Goal: Navigation & Orientation: Find specific page/section

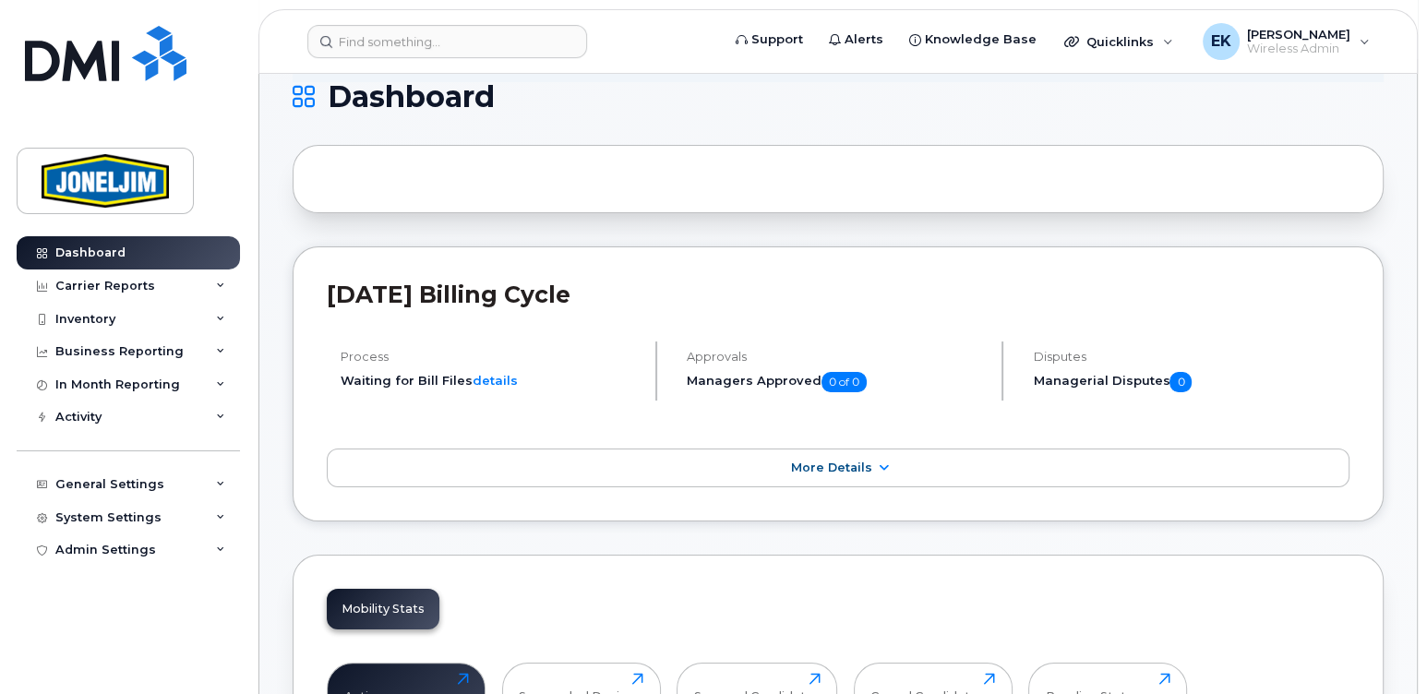
scroll to position [273, 0]
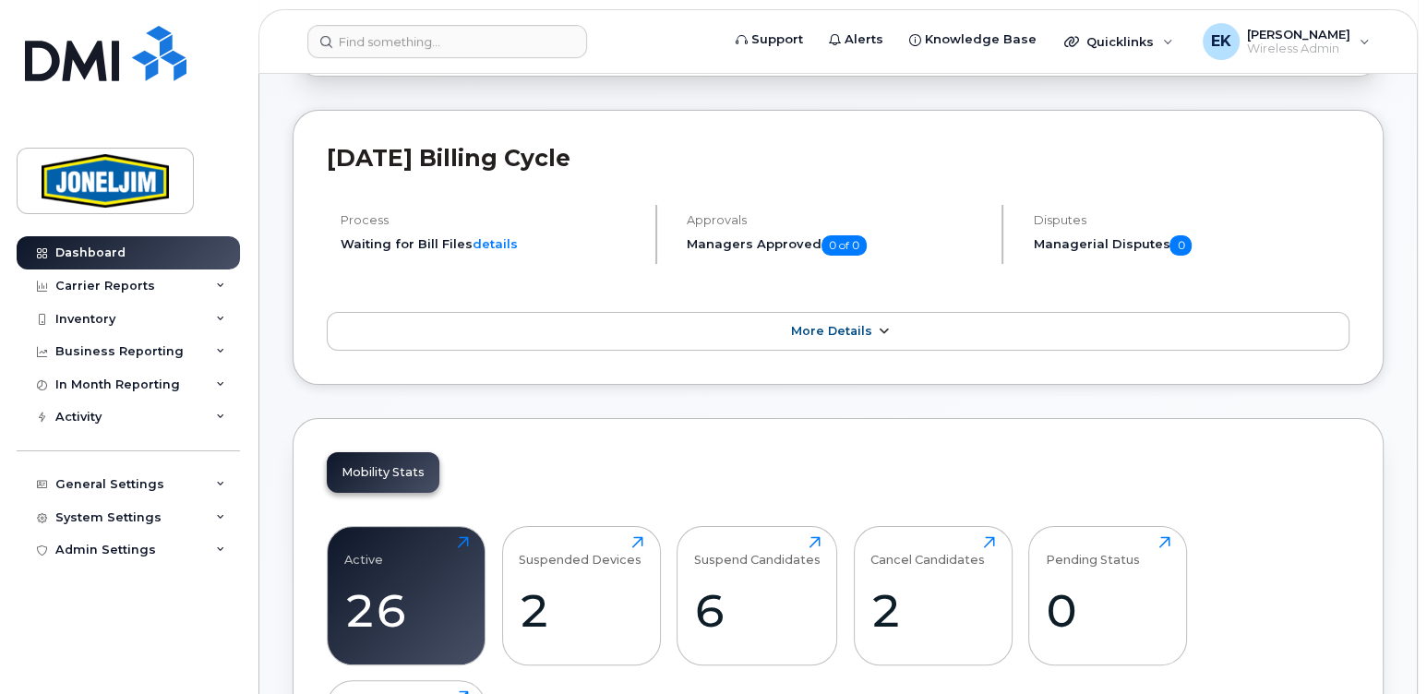
click at [825, 335] on span "More Details" at bounding box center [831, 331] width 81 height 14
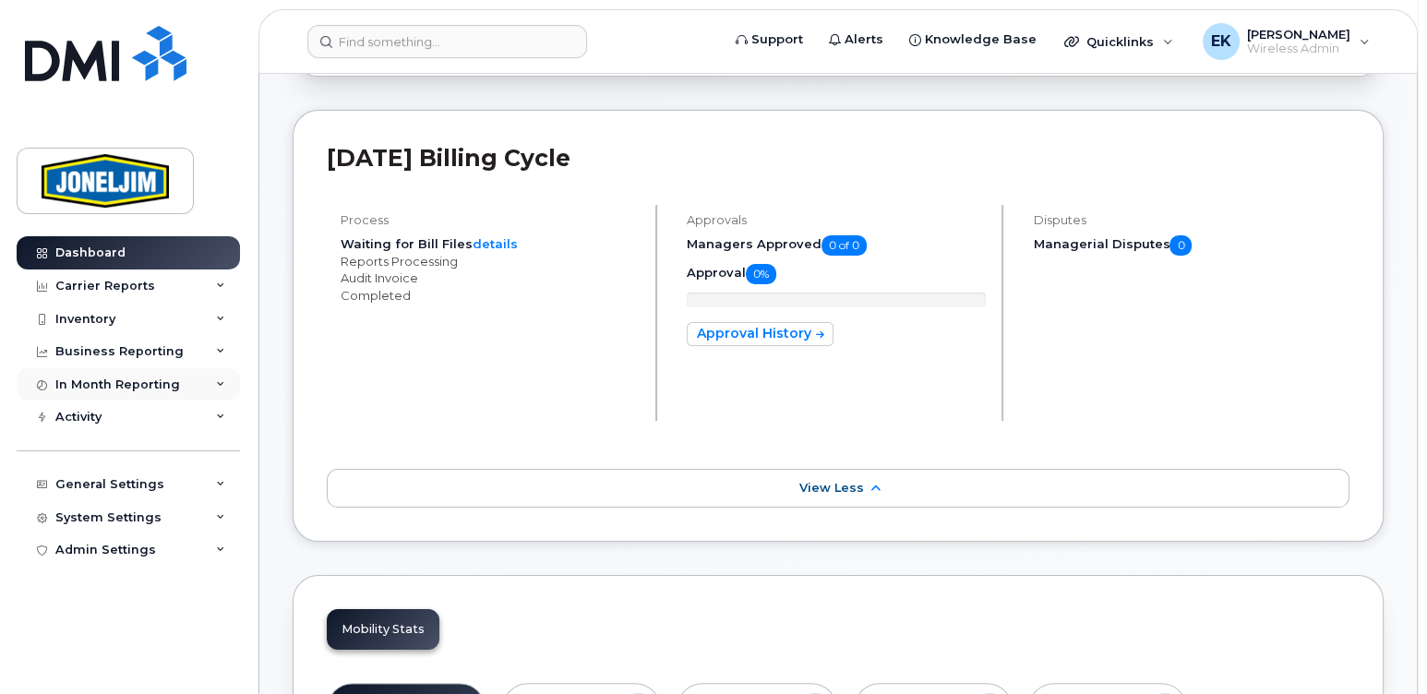
scroll to position [410, 0]
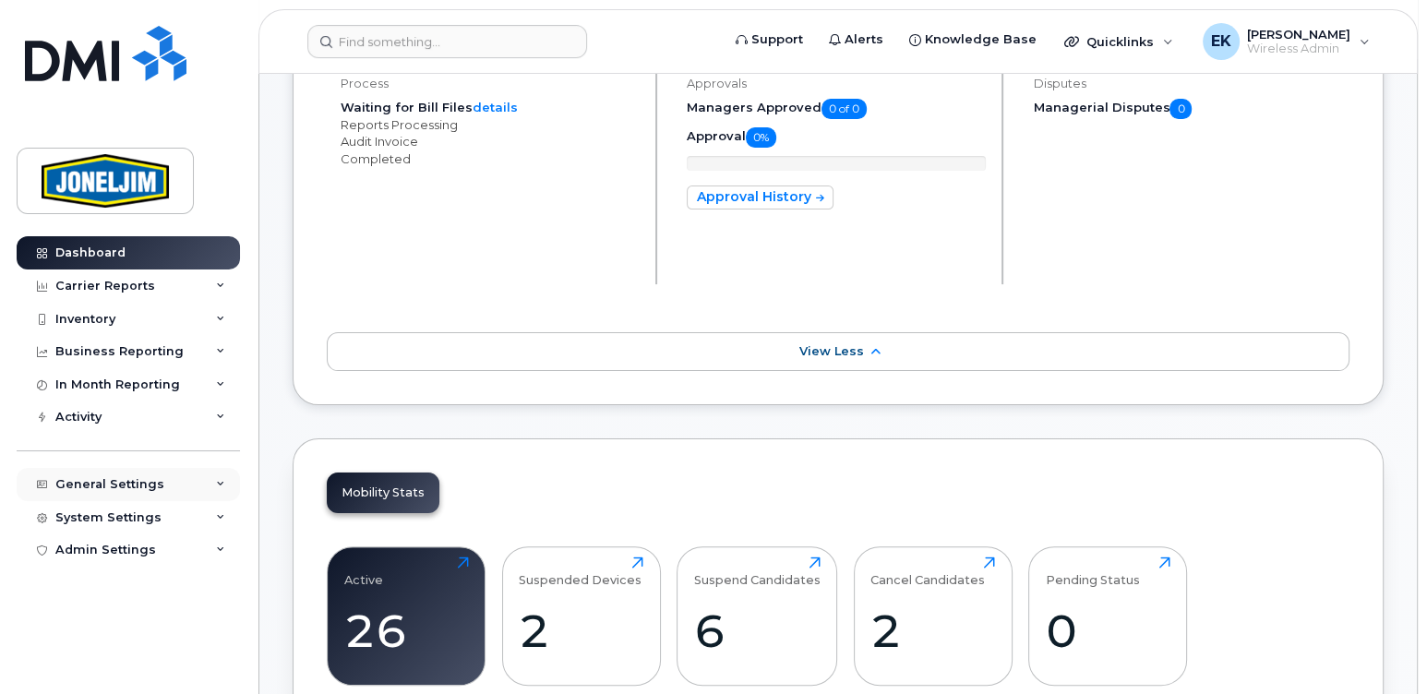
click at [100, 484] on div "General Settings" at bounding box center [109, 484] width 109 height 15
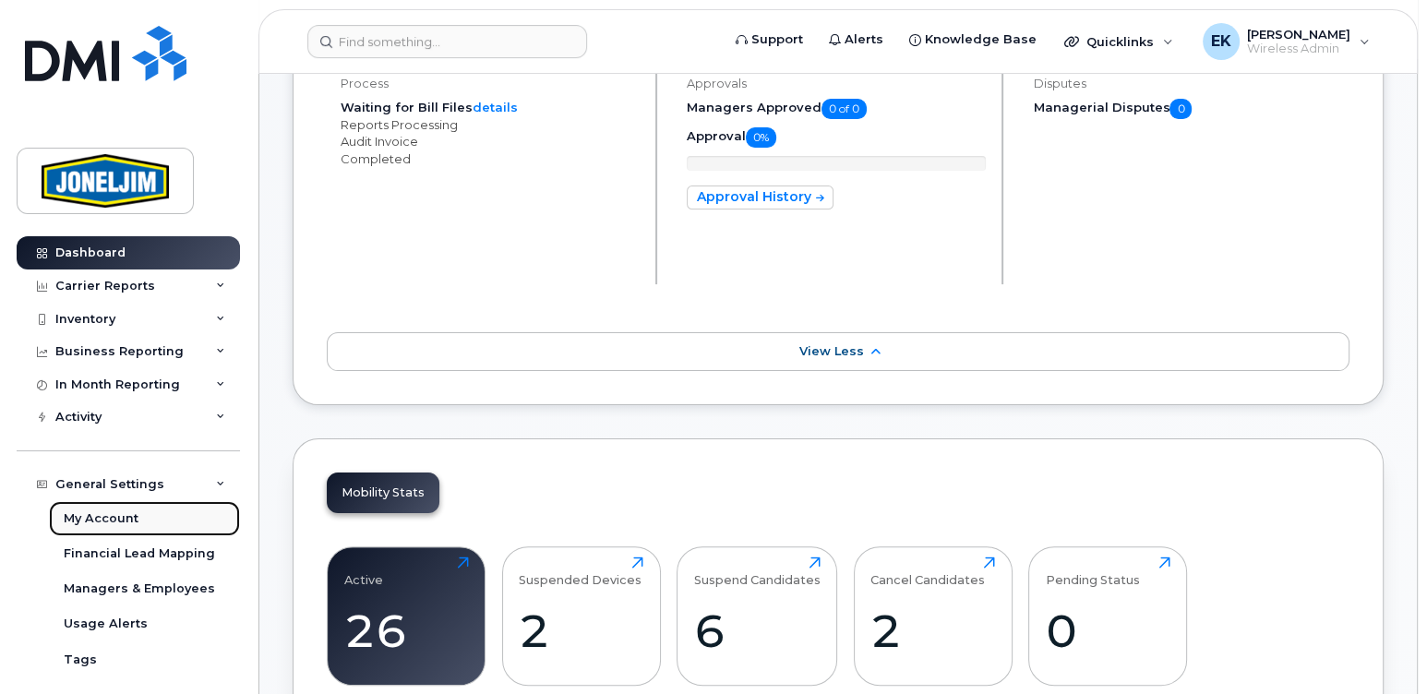
click at [86, 521] on div "My Account" at bounding box center [101, 518] width 75 height 17
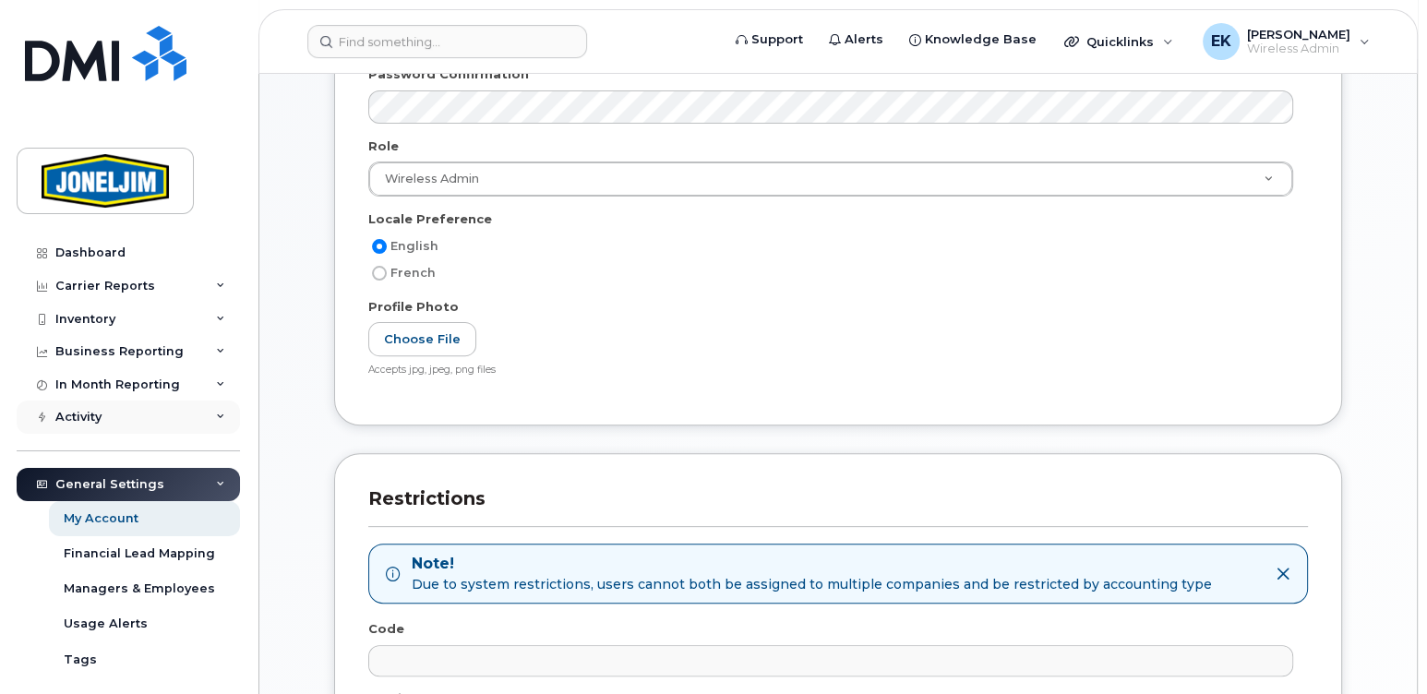
scroll to position [187, 0]
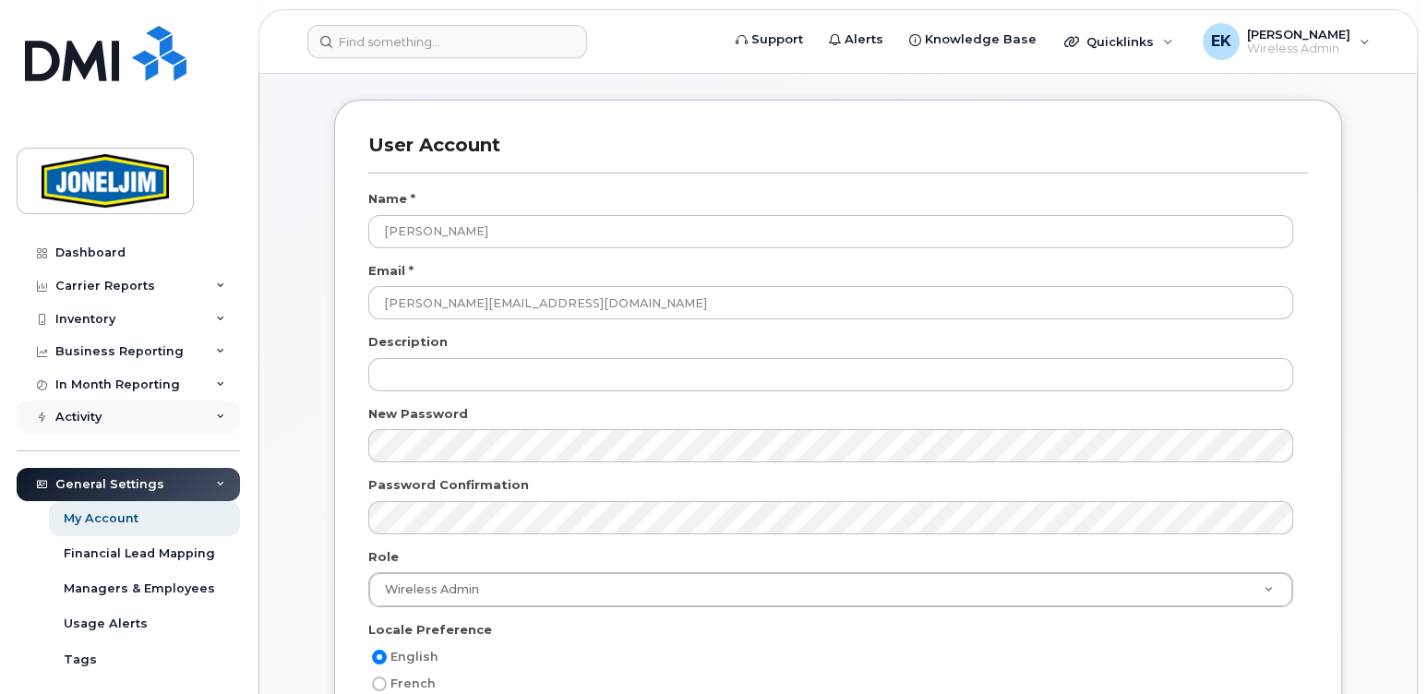
click at [68, 412] on div "Activity" at bounding box center [78, 417] width 46 height 15
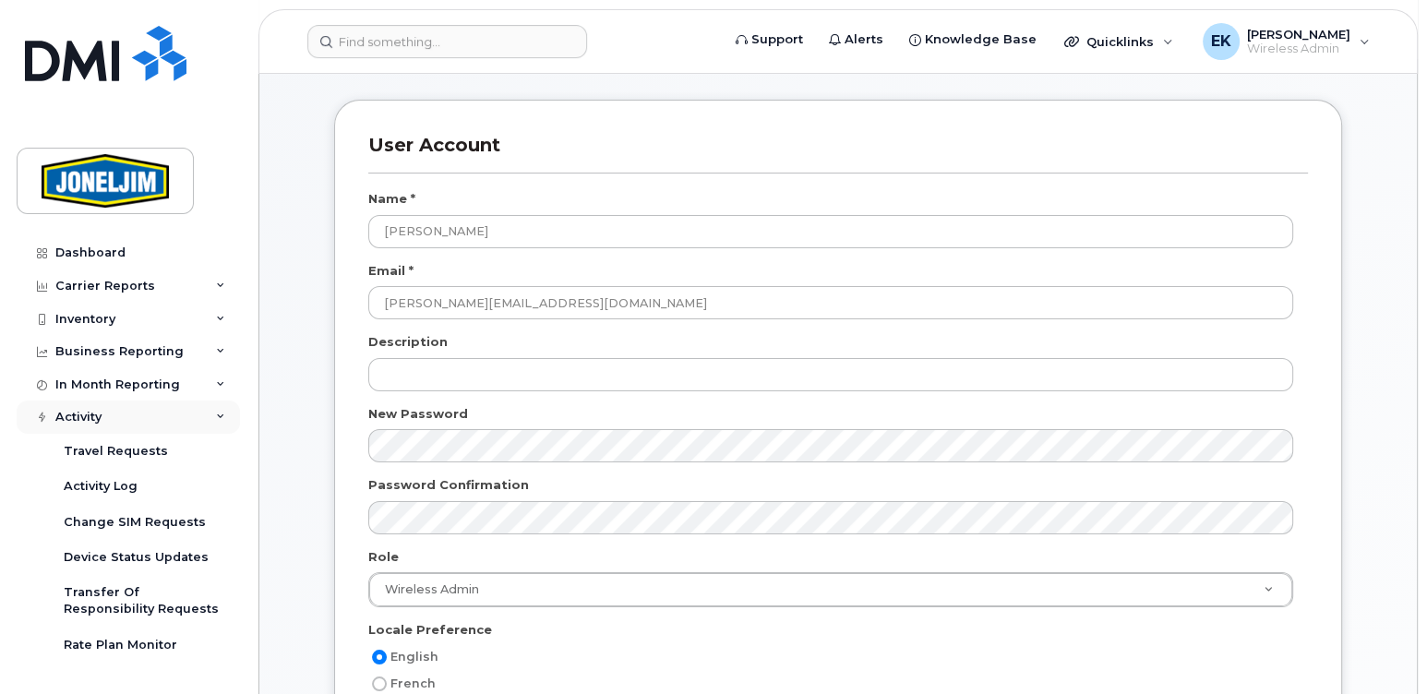
scroll to position [0, 0]
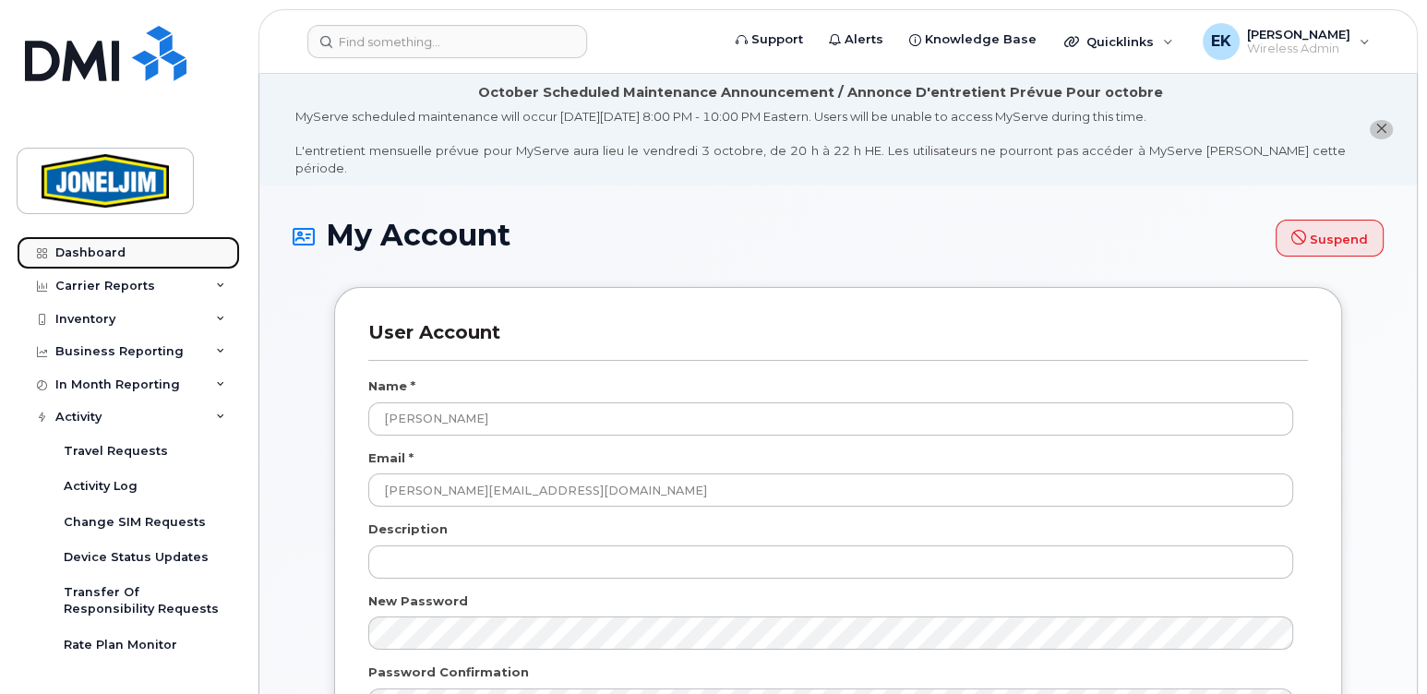
click at [90, 258] on div "Dashboard" at bounding box center [90, 252] width 70 height 15
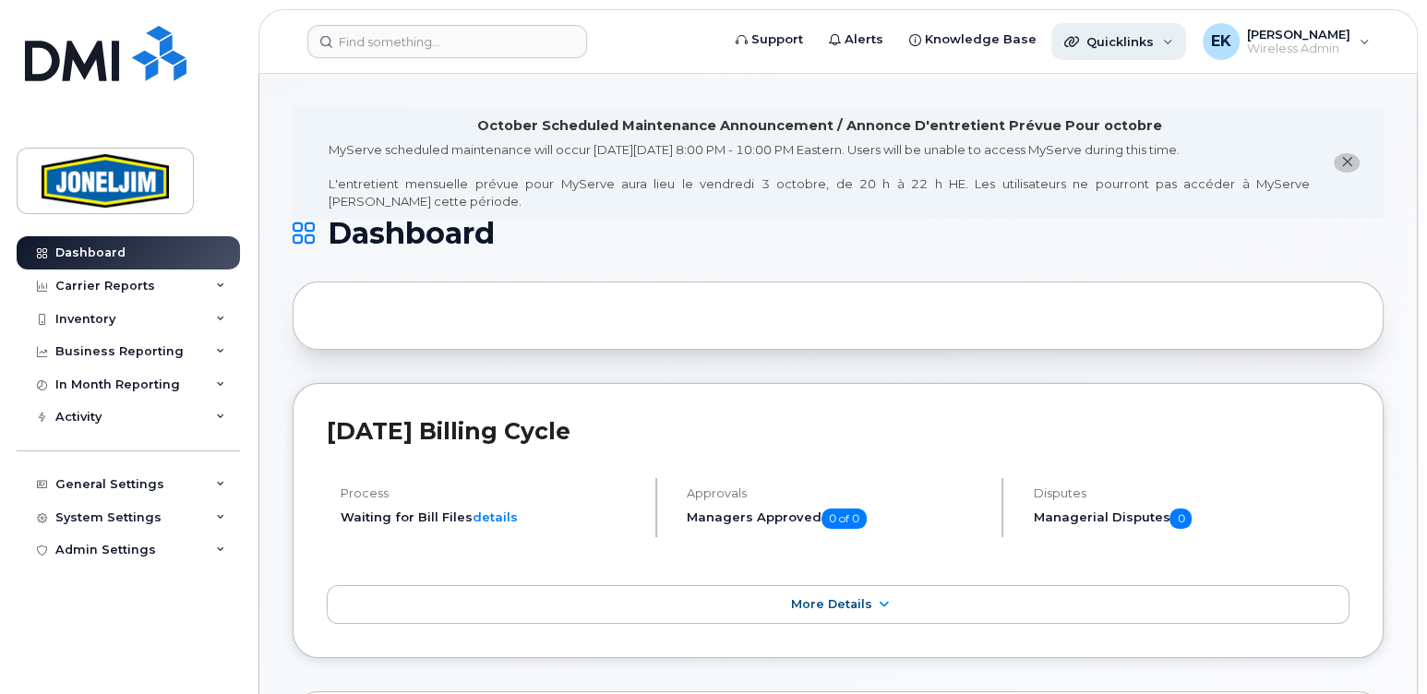
click at [1143, 43] on span "Quicklinks" at bounding box center [1119, 41] width 67 height 15
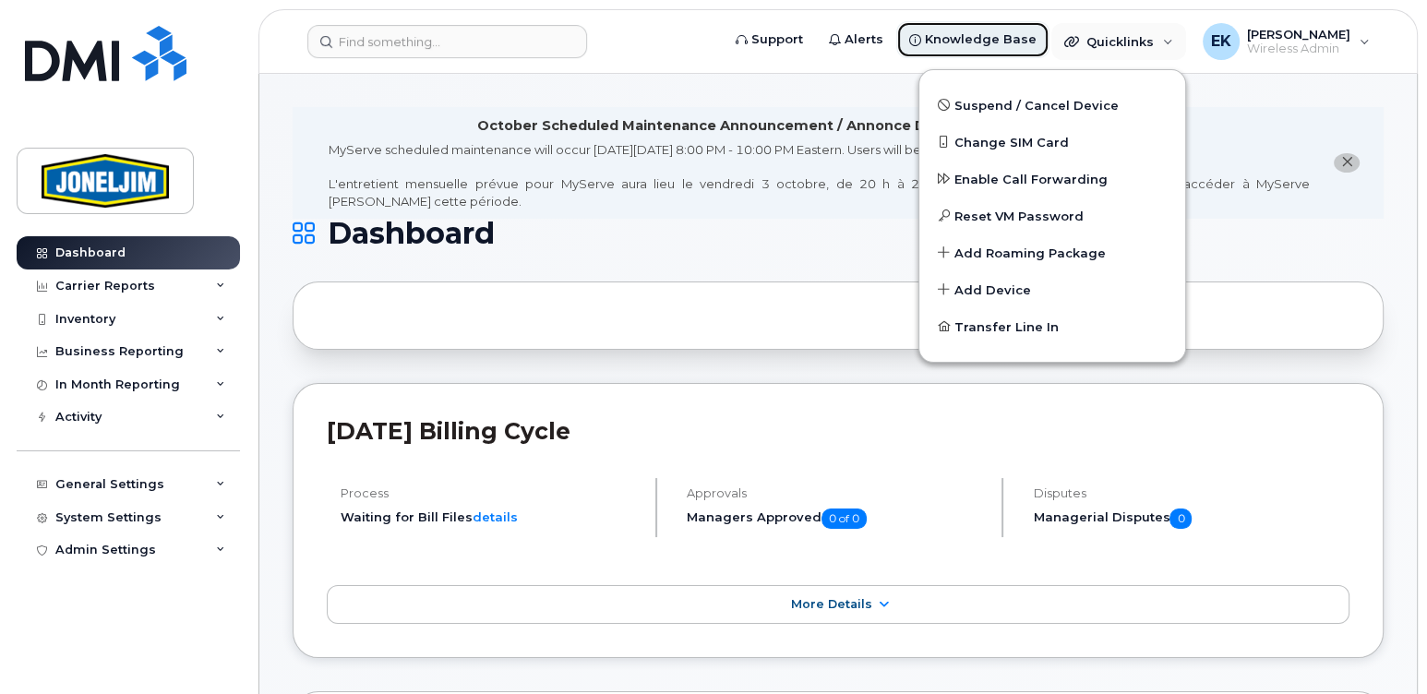
click at [990, 42] on span "Knowledge Base" at bounding box center [981, 39] width 112 height 18
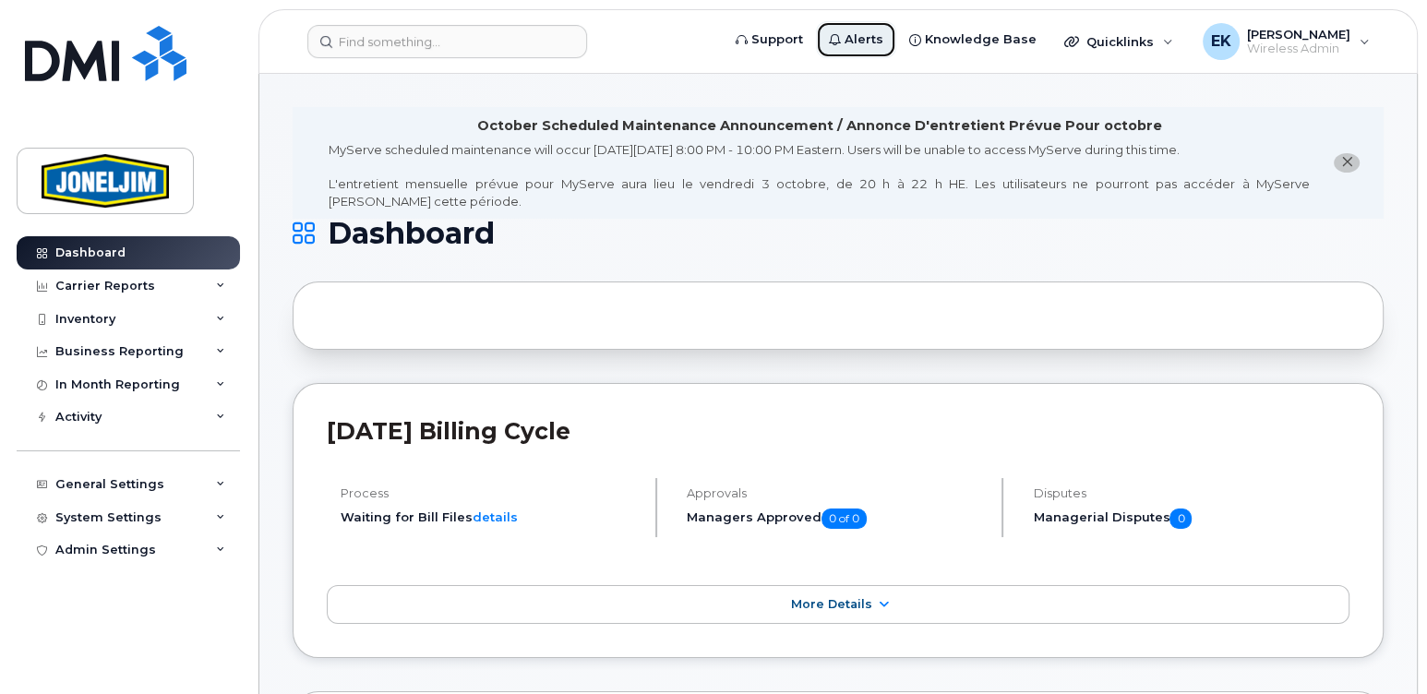
click at [883, 39] on span "Alerts" at bounding box center [863, 39] width 39 height 18
click at [94, 250] on div "Dashboard" at bounding box center [90, 252] width 70 height 15
click at [802, 42] on span "Support" at bounding box center [777, 39] width 52 height 18
click at [110, 281] on div "Carrier Reports" at bounding box center [105, 286] width 100 height 15
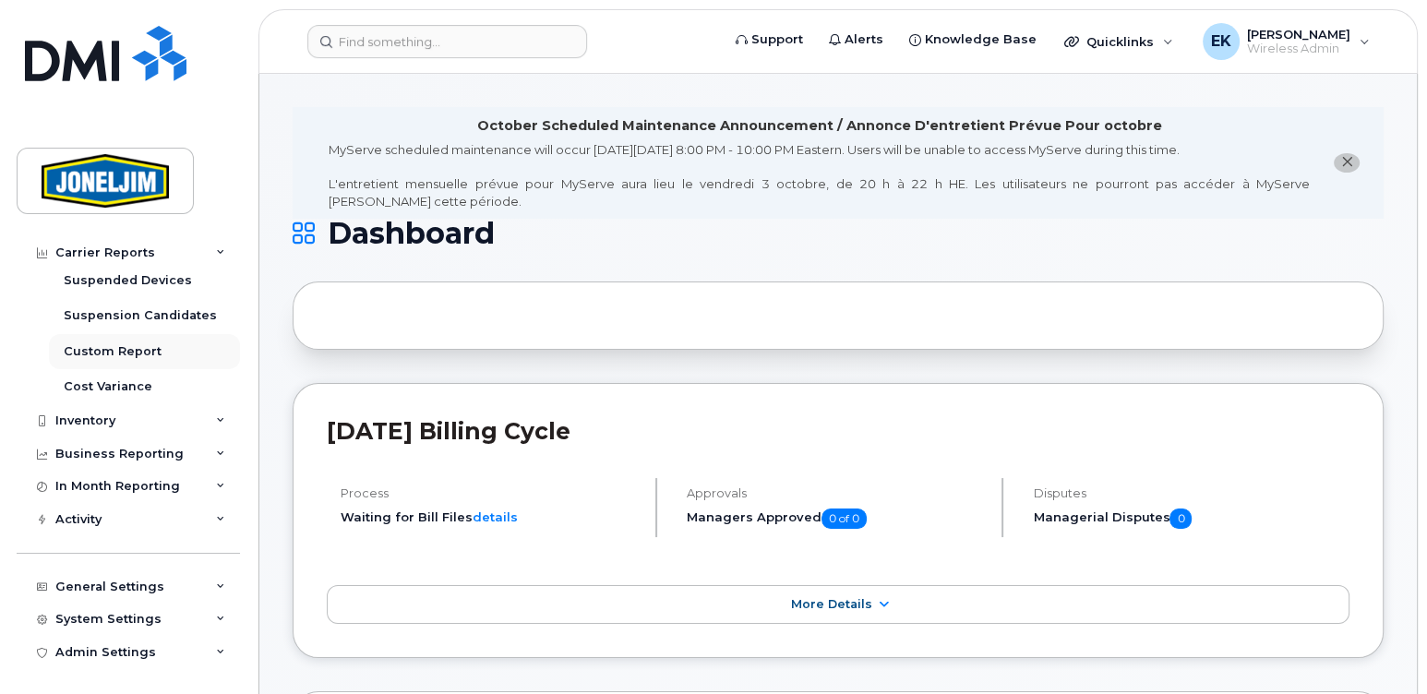
scroll to position [137, 0]
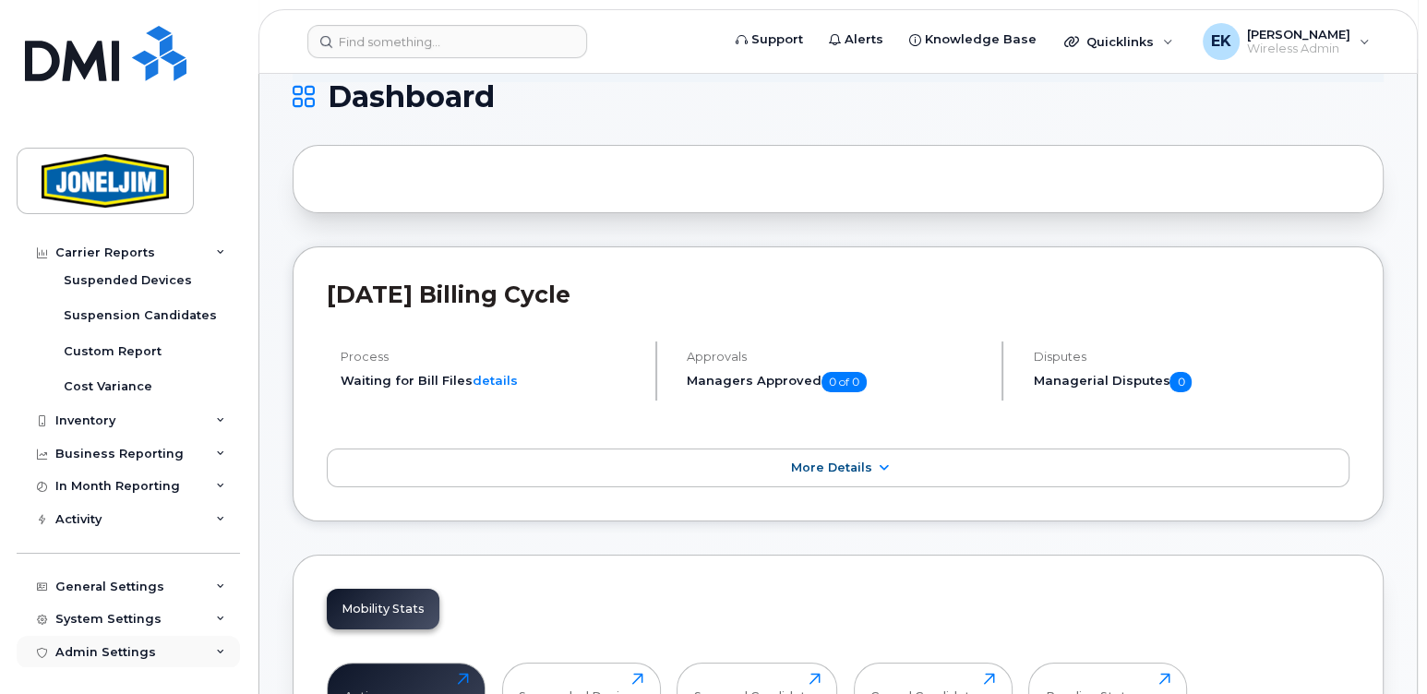
click at [107, 651] on div "Admin Settings" at bounding box center [105, 652] width 101 height 15
click at [108, 651] on div "Admin Settings" at bounding box center [105, 652] width 101 height 15
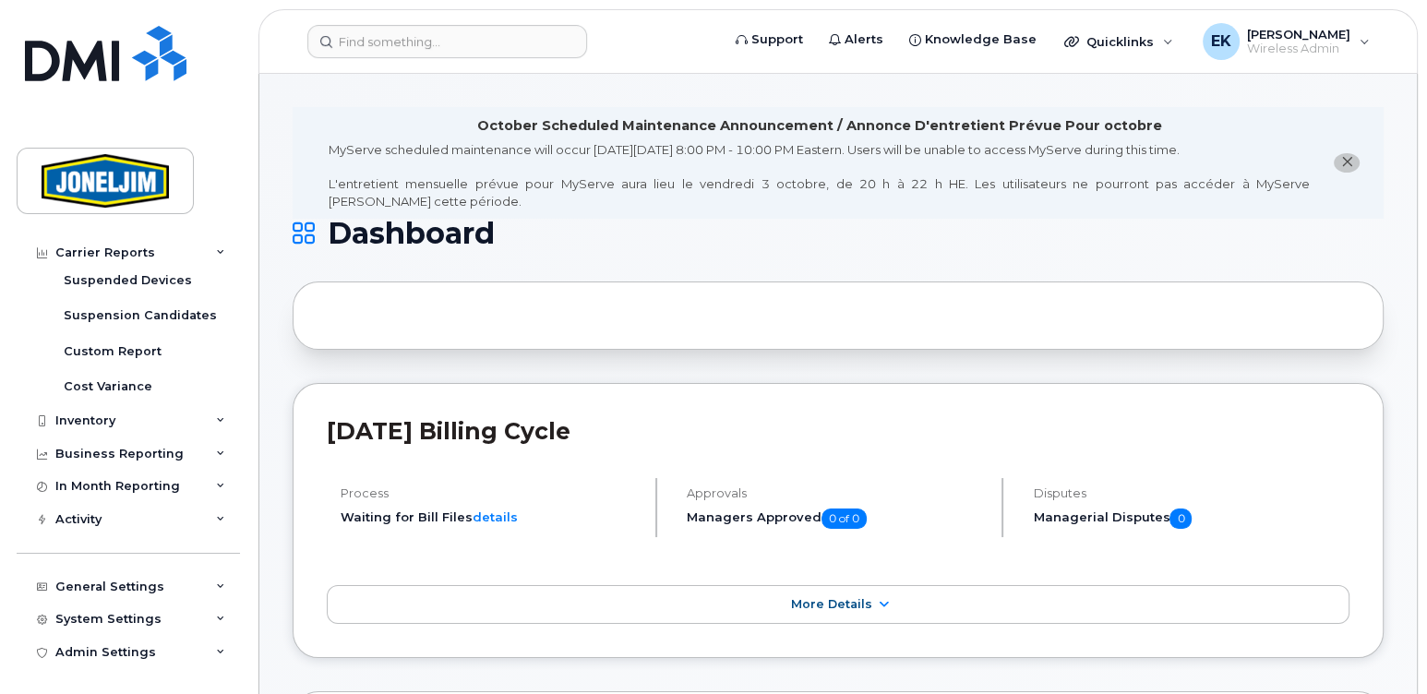
scroll to position [410, 0]
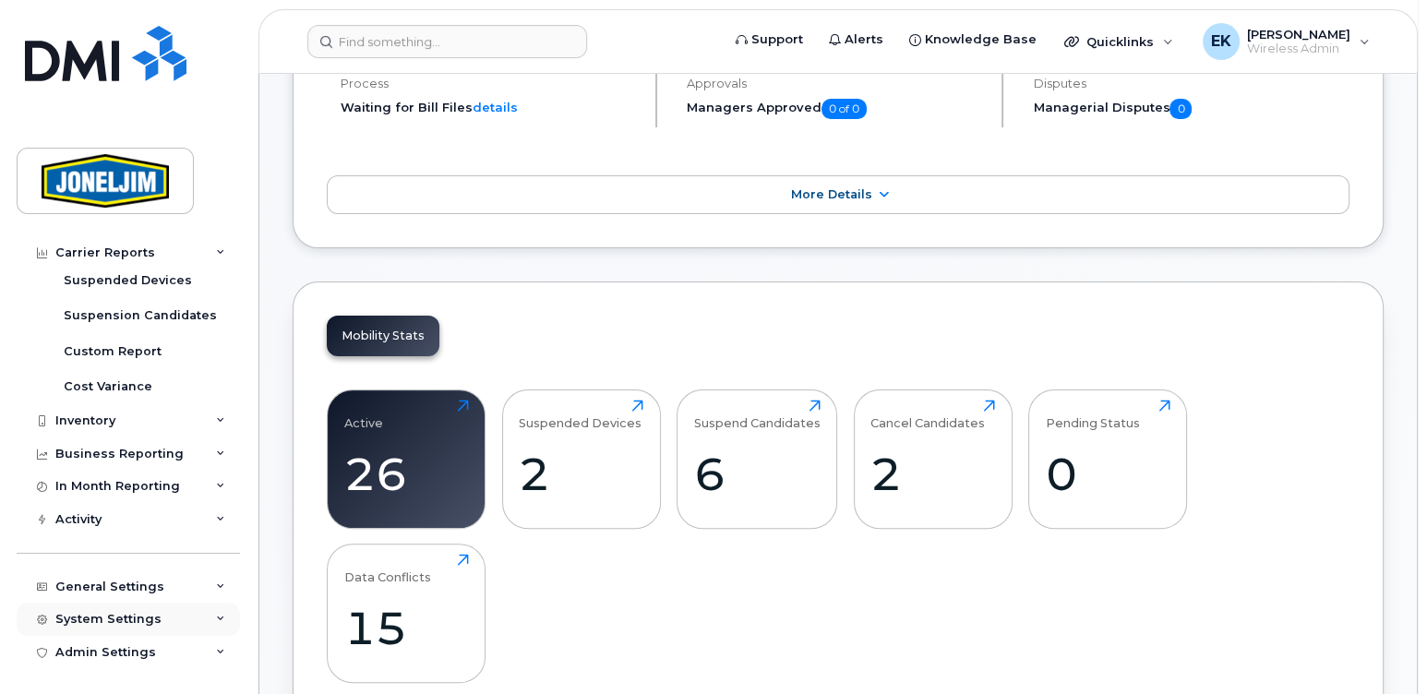
click at [116, 615] on div "System Settings" at bounding box center [108, 619] width 106 height 15
click at [102, 591] on div "General Settings" at bounding box center [128, 586] width 223 height 33
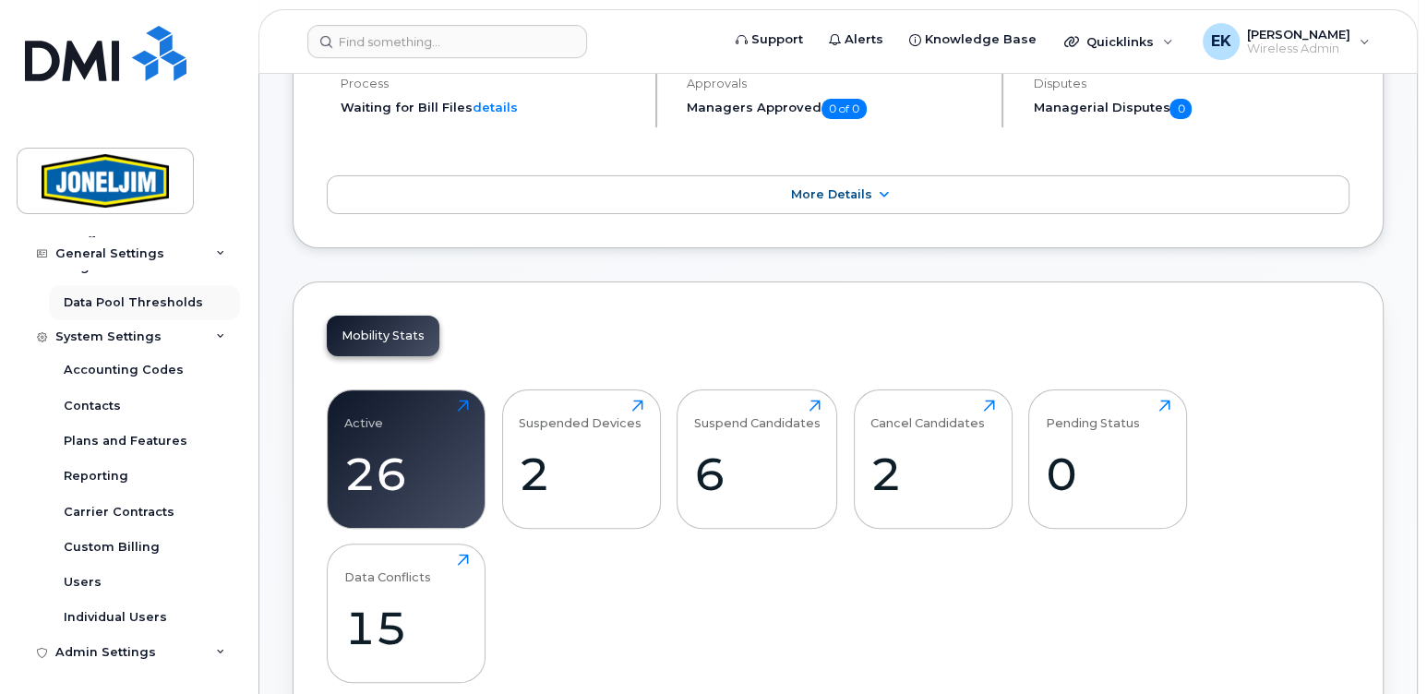
scroll to position [714, 0]
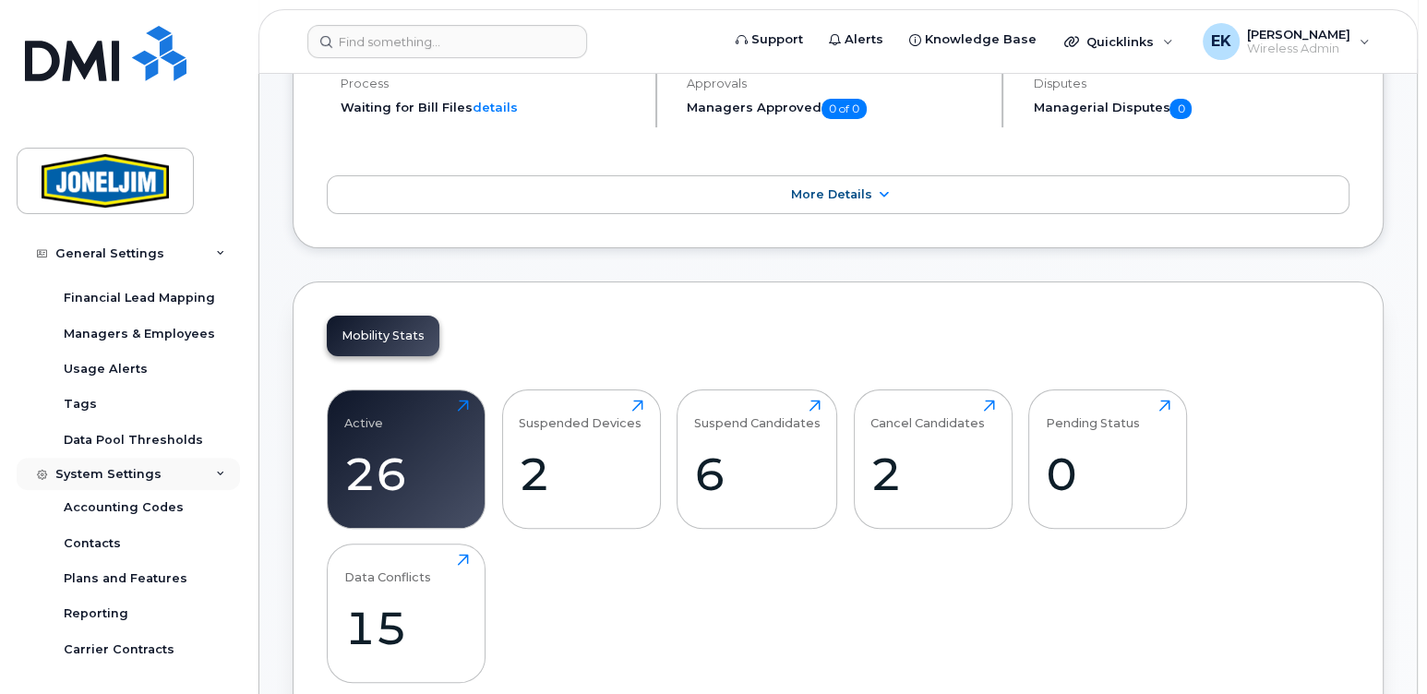
click at [84, 475] on div "System Settings" at bounding box center [108, 474] width 106 height 15
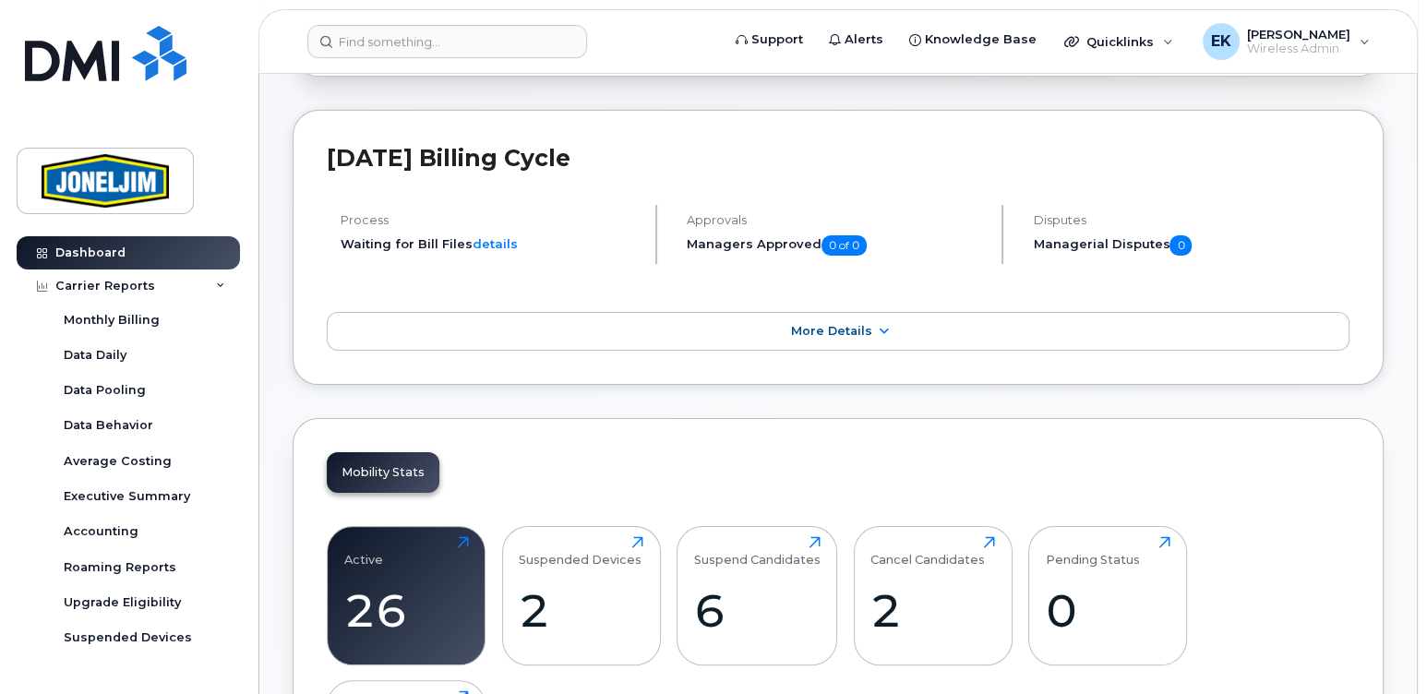
scroll to position [0, 0]
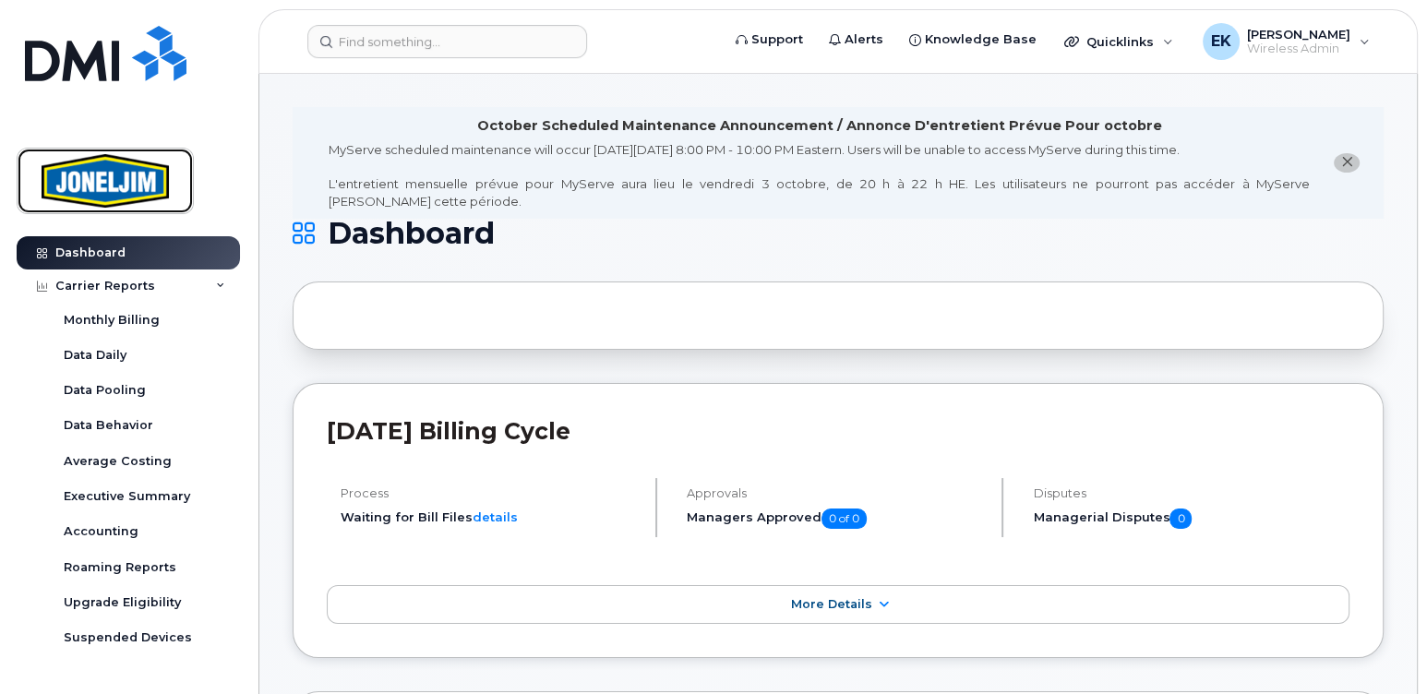
click at [113, 175] on img at bounding box center [105, 181] width 142 height 54
